Goal: Transaction & Acquisition: Purchase product/service

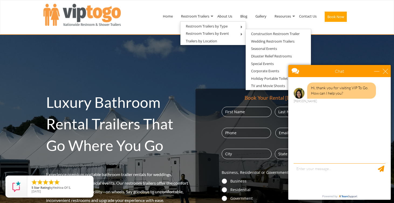
click at [221, 86] on div "Luxury Bathroom Rental Trailers That Go Where You Go Experience premium portabl…" at bounding box center [197, 176] width 394 height 282
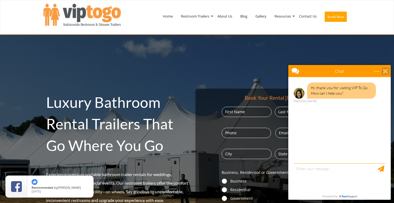
click at [385, 72] on div "close" at bounding box center [385, 70] width 5 height 5
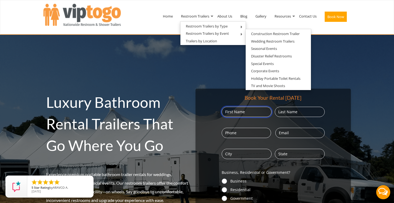
click at [238, 109] on input "First" at bounding box center [247, 112] width 50 height 10
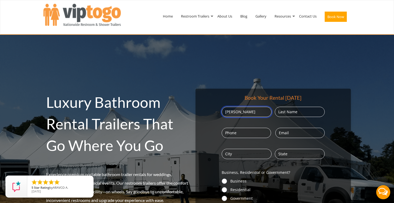
type input "Theresa"
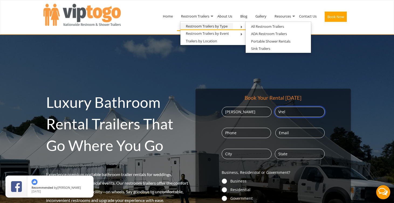
type input "Vrel"
click at [202, 27] on link "Restroom Trailers by Type" at bounding box center [206, 26] width 53 height 7
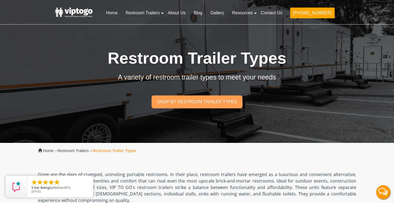
click at [210, 103] on link "Shop by restroom trailer types" at bounding box center [197, 101] width 91 height 13
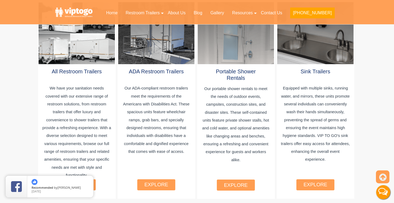
scroll to position [350, 0]
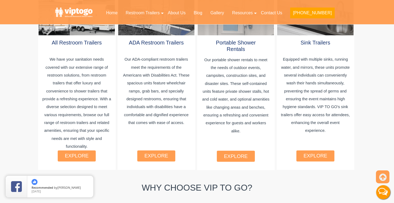
click at [83, 153] on link "explore" at bounding box center [77, 156] width 24 height 6
click at [72, 153] on link "explore" at bounding box center [77, 156] width 24 height 6
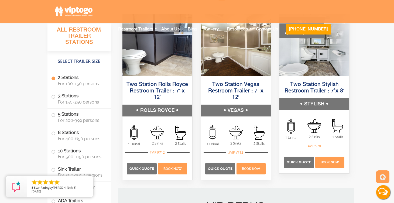
scroll to position [413, 0]
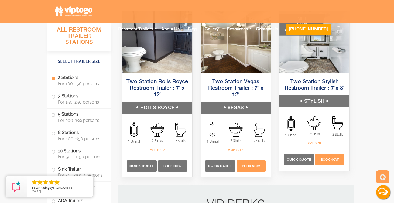
click at [174, 167] on span "Book Now" at bounding box center [172, 166] width 18 height 4
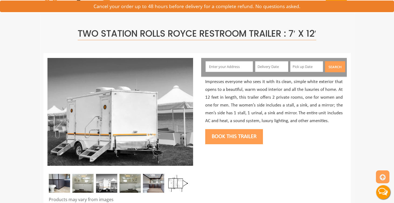
scroll to position [94, 0]
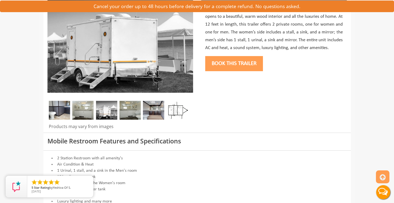
click at [234, 60] on button "Book this trailer" at bounding box center [234, 63] width 58 height 15
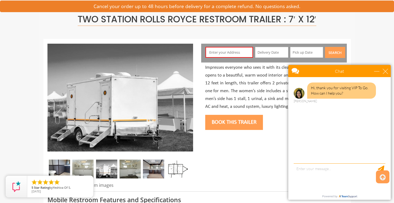
scroll to position [28, 0]
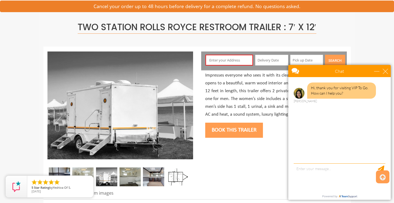
click at [233, 59] on input "text" at bounding box center [228, 60] width 47 height 11
type input "therxesave"
drag, startPoint x: 235, startPoint y: 68, endPoint x: 237, endPoint y: 58, distance: 10.5
click at [237, 58] on input "therxesave" at bounding box center [228, 60] width 47 height 11
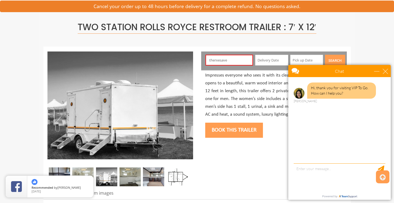
click at [237, 58] on input "therxesave" at bounding box center [228, 60] width 47 height 11
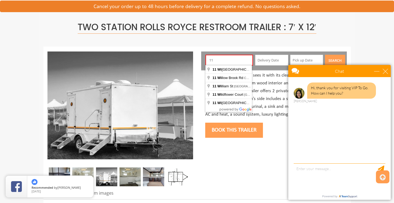
type input "1"
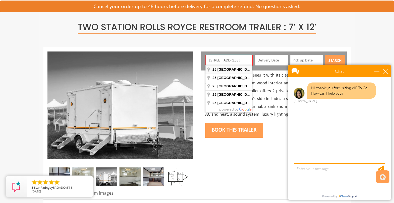
type input "[STREET_ADDRESS]"
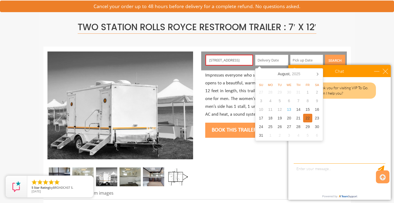
click at [309, 118] on div "22" at bounding box center [307, 118] width 9 height 9
type input "08/22/2025"
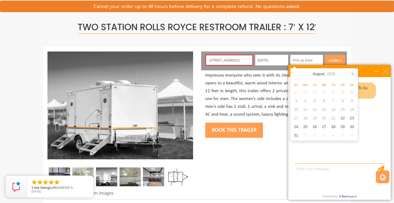
click at [272, 61] on input "08/22/2025" at bounding box center [271, 60] width 33 height 11
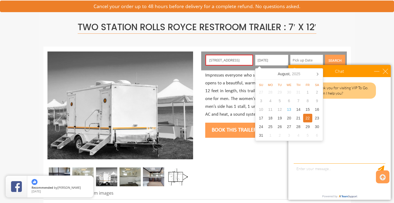
click at [307, 115] on div "22" at bounding box center [307, 118] width 9 height 9
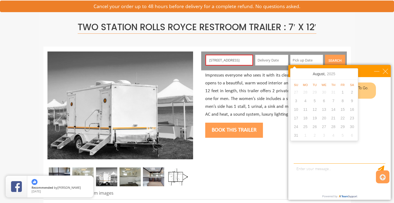
click at [274, 59] on input "text" at bounding box center [271, 60] width 33 height 11
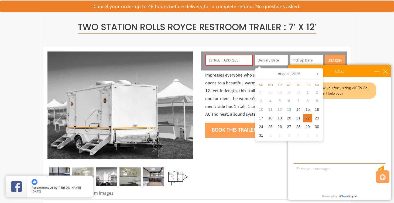
click at [309, 116] on div "22" at bounding box center [307, 118] width 9 height 9
type input "08/22/2025"
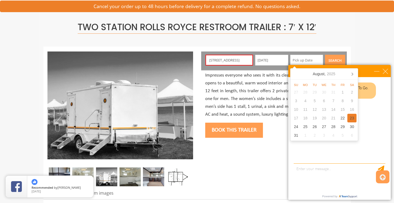
click at [354, 119] on div "23" at bounding box center [351, 118] width 9 height 9
type input "[DATE]"
click at [340, 59] on button "Search" at bounding box center [335, 60] width 20 height 11
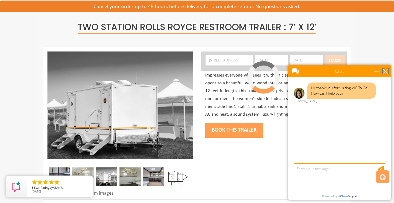
click at [383, 71] on div "close" at bounding box center [385, 70] width 5 height 5
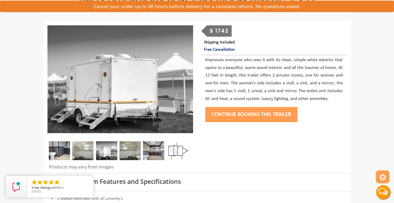
scroll to position [56, 0]
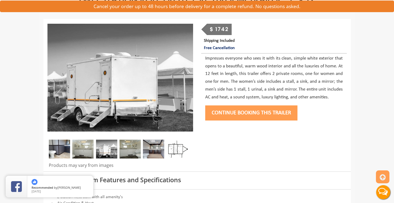
click at [268, 109] on button "Continue Booking this trailer" at bounding box center [251, 112] width 92 height 15
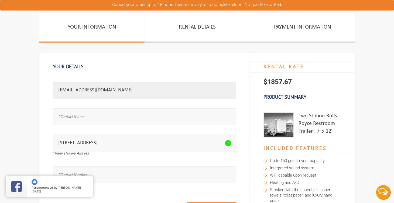
type input "theresavelardi@gmail.com"
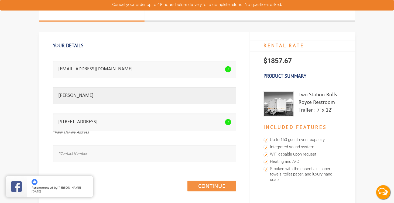
scroll to position [21, 0]
type input "Theresa Velardi"
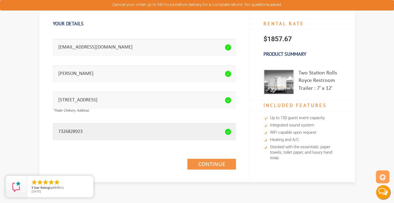
scroll to position [43, 0]
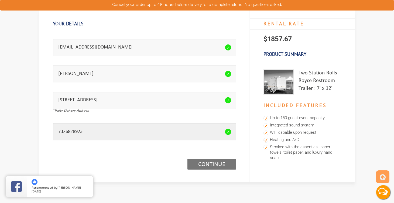
type input "7326828923"
click at [209, 166] on link "Continue (1/3)" at bounding box center [211, 164] width 49 height 11
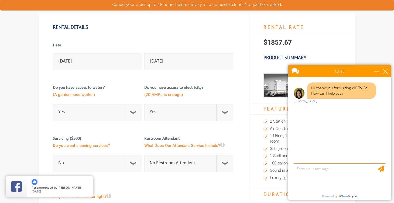
scroll to position [41, 0]
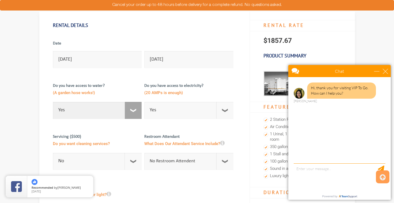
select select "No"
checkbox input "true"
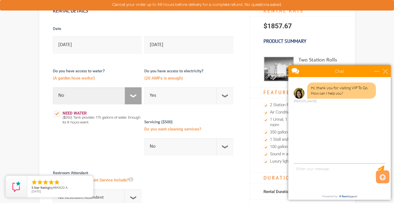
scroll to position [63, 0]
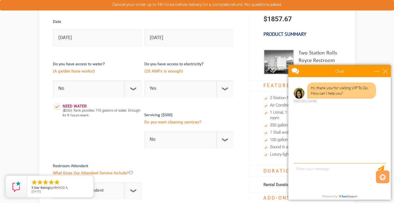
click at [388, 74] on div "Chat" at bounding box center [339, 71] width 102 height 12
click at [384, 71] on div "close" at bounding box center [385, 70] width 5 height 5
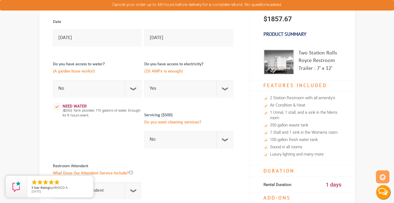
scroll to position [0, 0]
select select "No"
checkbox input "true"
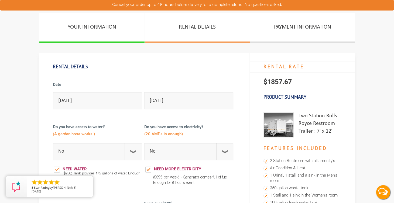
scroll to position [0, 0]
click at [87, 109] on div "Date 08/22/2025" at bounding box center [99, 93] width 92 height 37
click at [117, 30] on link "YOUR INFORMATION" at bounding box center [91, 28] width 105 height 30
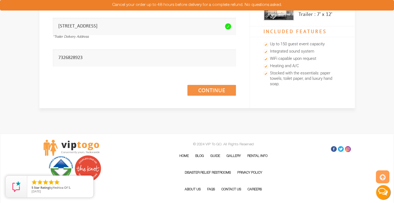
scroll to position [134, 0]
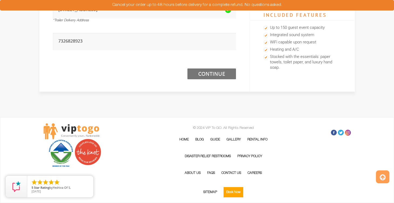
click at [215, 70] on link "Continue (1/3)" at bounding box center [211, 73] width 49 height 11
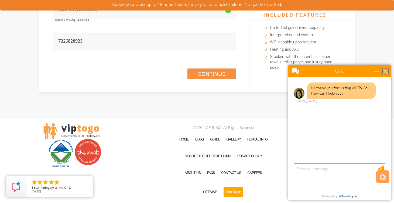
click at [385, 71] on div "close" at bounding box center [385, 70] width 5 height 5
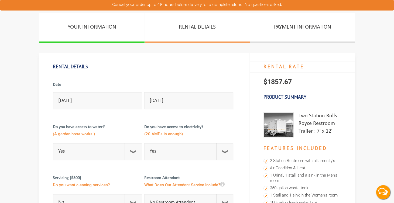
scroll to position [12, 0]
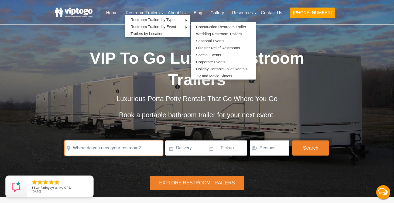
click at [138, 147] on input "text" at bounding box center [114, 147] width 98 height 15
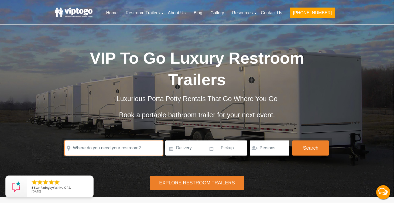
click at [138, 147] on input "text" at bounding box center [114, 147] width 98 height 15
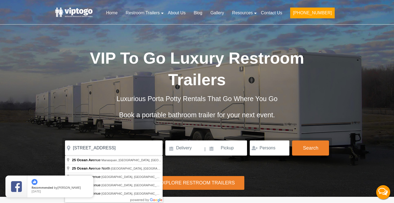
type input "25 Ocean Avenue North, Ocean Grove, NJ, USA"
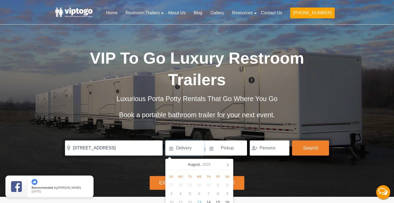
click at [186, 147] on input at bounding box center [184, 147] width 39 height 15
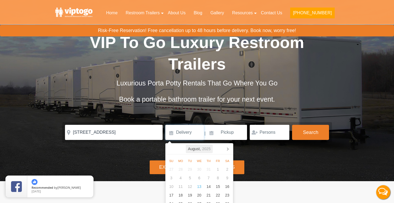
scroll to position [15, 0]
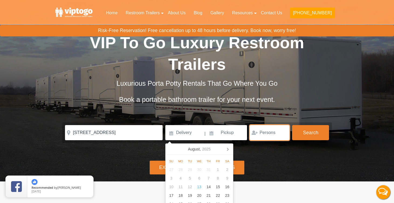
click at [264, 135] on input "number" at bounding box center [270, 132] width 40 height 15
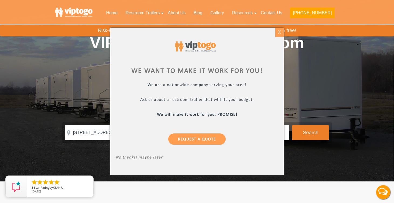
click at [281, 34] on div "X" at bounding box center [279, 32] width 8 height 9
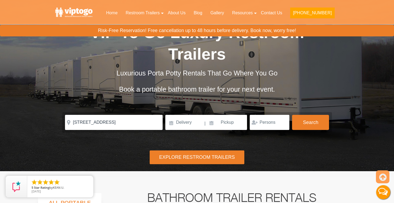
scroll to position [28, 0]
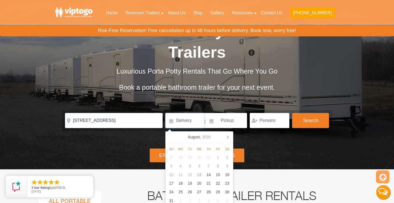
click at [185, 125] on input at bounding box center [184, 120] width 39 height 15
click at [217, 183] on div "22" at bounding box center [217, 183] width 9 height 9
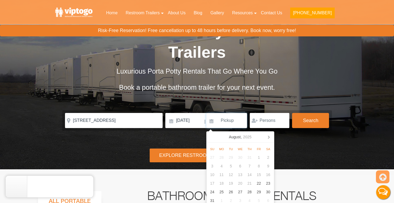
click at [224, 123] on input at bounding box center [226, 120] width 41 height 15
click at [182, 115] on input "08/22/2025" at bounding box center [184, 120] width 39 height 15
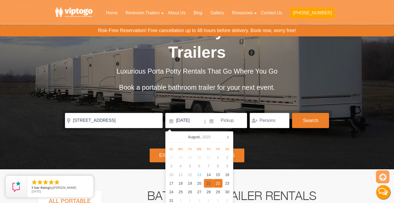
click at [210, 184] on div "21" at bounding box center [208, 183] width 9 height 9
type input "08/21/2025"
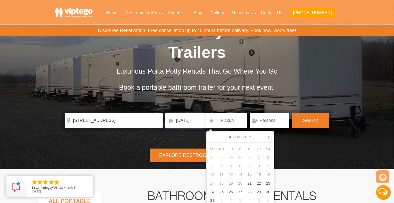
click at [190, 126] on input "08/21/2025" at bounding box center [184, 120] width 39 height 15
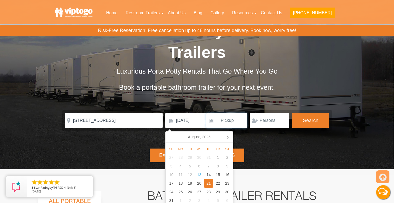
click at [229, 123] on input at bounding box center [226, 120] width 41 height 15
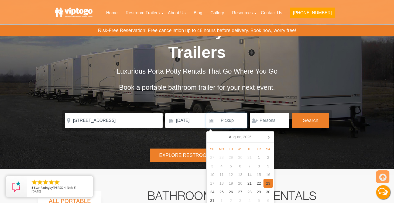
click at [268, 184] on div "23" at bounding box center [267, 183] width 9 height 9
type input "08/23/2025"
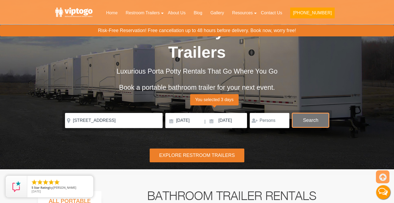
click at [307, 122] on button "Search" at bounding box center [310, 120] width 37 height 15
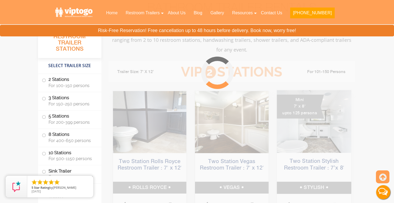
scroll to position [219, 0]
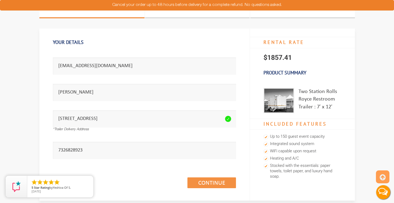
scroll to position [49, 0]
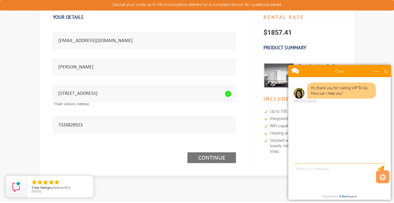
click at [213, 152] on link "Continue (1/3)" at bounding box center [211, 157] width 49 height 11
click at [385, 71] on div "close" at bounding box center [385, 70] width 5 height 5
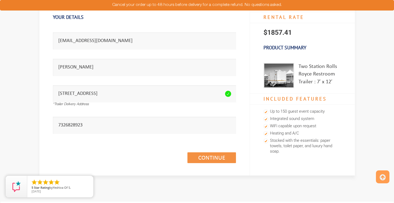
click at [384, 72] on section "Your Information Rental Details PAYMENT INFORMATION Your Details Email address …" at bounding box center [197, 80] width 394 height 232
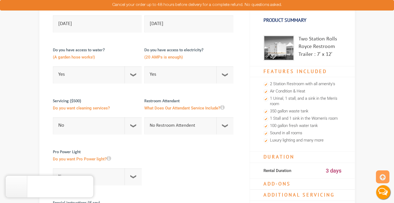
scroll to position [94, 0]
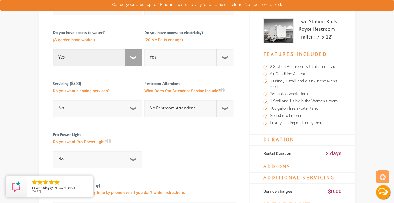
select select "No"
checkbox input "true"
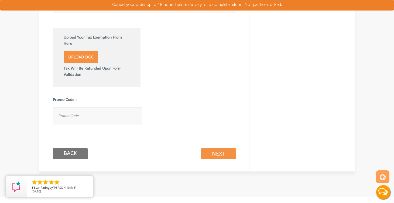
scroll to position [394, 0]
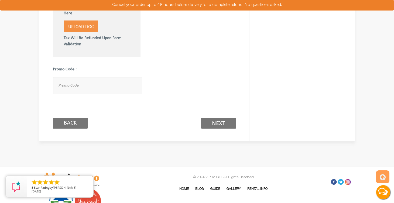
click at [222, 121] on link "Next (2/3)" at bounding box center [218, 123] width 35 height 11
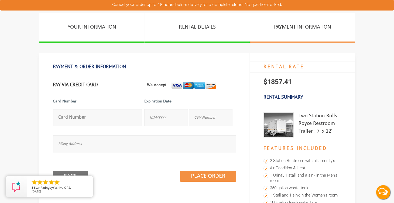
click at [92, 116] on input "number" at bounding box center [97, 117] width 89 height 17
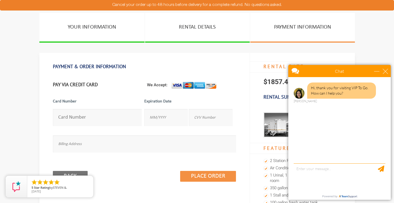
type input "[CREDIT_CARD_NUMBER]"
click at [169, 119] on input "text" at bounding box center [165, 117] width 43 height 17
type input "05/27"
click at [214, 119] on input "text" at bounding box center [210, 117] width 43 height 17
type input "030"
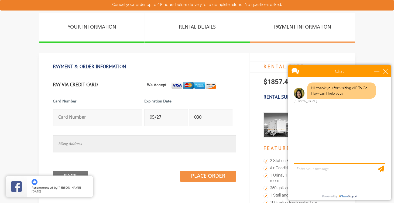
click at [139, 141] on input "text" at bounding box center [144, 143] width 183 height 17
type input "[STREET_ADDRESS]"
click at [389, 72] on div "Chat" at bounding box center [339, 71] width 102 height 12
click at [385, 71] on div "close" at bounding box center [385, 70] width 5 height 5
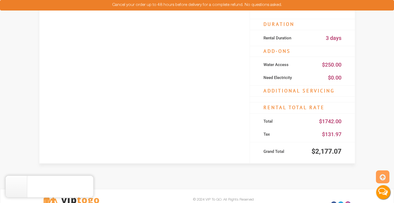
scroll to position [43, 0]
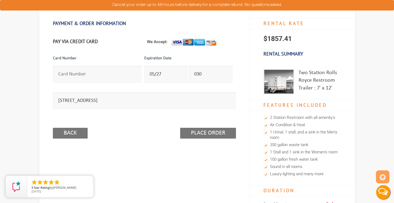
click at [215, 133] on input "Place Order" at bounding box center [208, 133] width 56 height 11
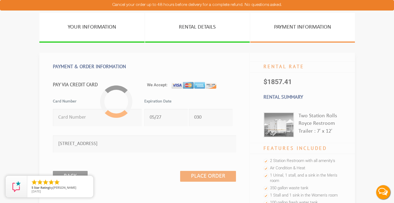
scroll to position [0, 0]
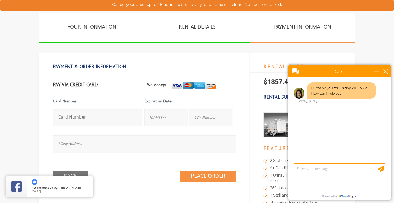
click at [104, 117] on input "number" at bounding box center [97, 117] width 89 height 17
type input "[CREDIT_CARD_NUMBER]"
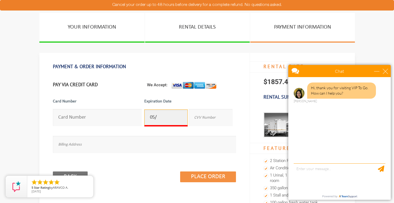
type input "05/2027"
type input "030"
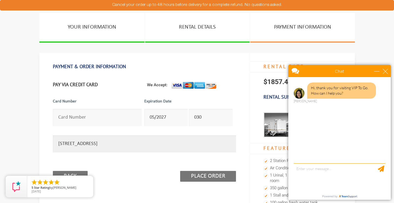
type input "99 Grayrock Rd, Clinton NJ 08809"
click at [227, 173] on input "Place Order" at bounding box center [208, 176] width 56 height 11
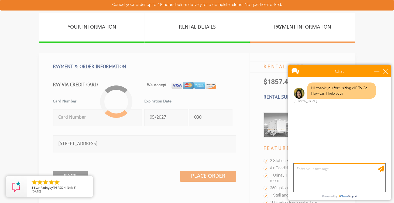
click at [344, 169] on textarea "type your message" at bounding box center [340, 177] width 92 height 28
type textarea "hi I am trying to place my order but it keeps loading"
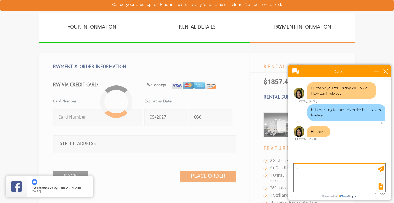
type textarea "hi!"
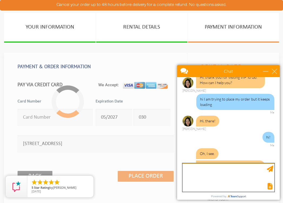
scroll to position [39, 0]
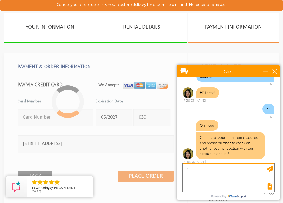
type textarea "t"
type textarea "Theresa Velardi theresavelardi@gmail.com 7326828923"
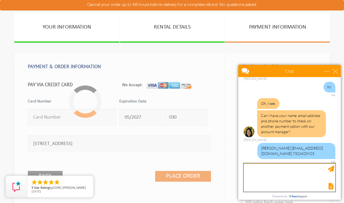
scroll to position [77, 0]
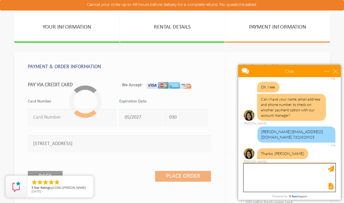
click at [297, 173] on textarea "type your message" at bounding box center [289, 177] width 92 height 28
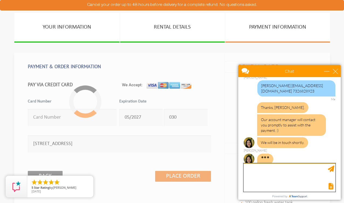
scroll to position [119, 0]
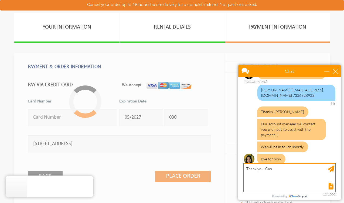
type textarea "Thank you. Can"
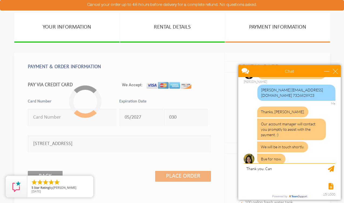
scroll to position [166, 0]
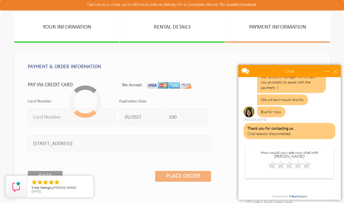
click at [336, 74] on div "Chat" at bounding box center [289, 71] width 102 height 12
